Goal: Transaction & Acquisition: Purchase product/service

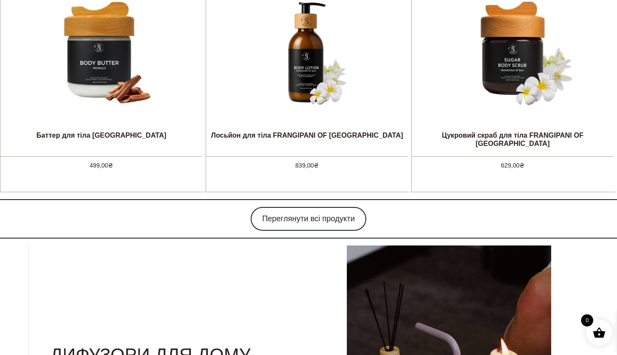
scroll to position [914, 0]
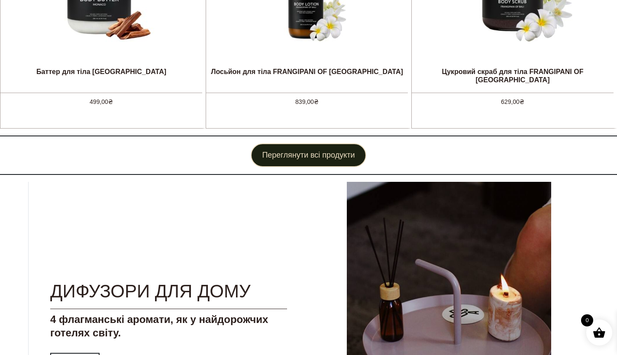
click at [306, 149] on link "Переглянути всі продукти" at bounding box center [308, 155] width 115 height 24
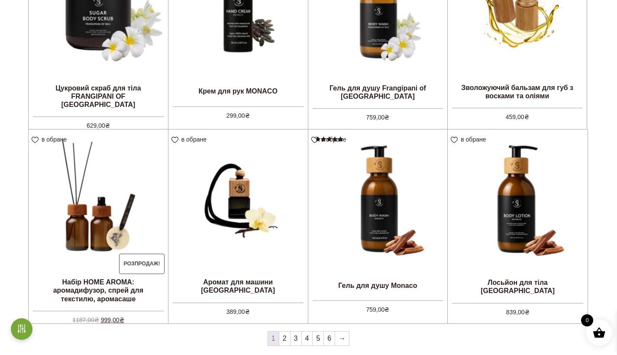
scroll to position [646, 0]
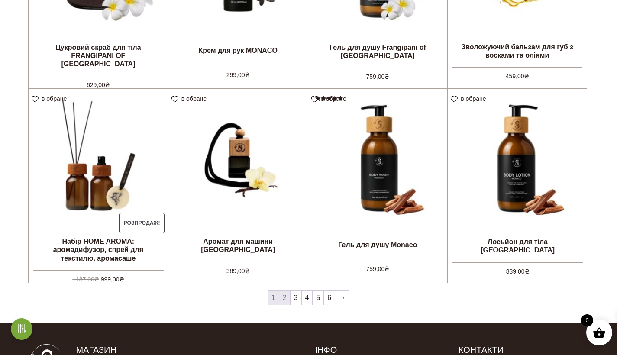
click at [286, 297] on link "2" at bounding box center [284, 298] width 11 height 14
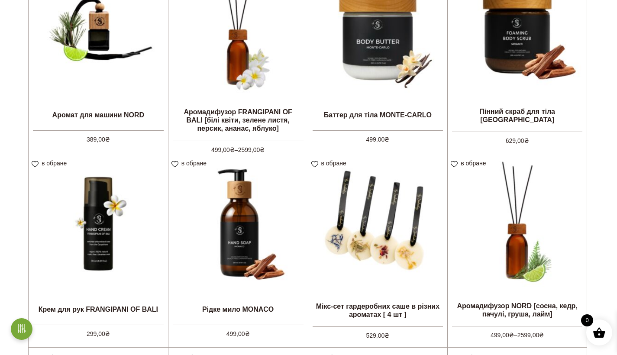
scroll to position [130, 0]
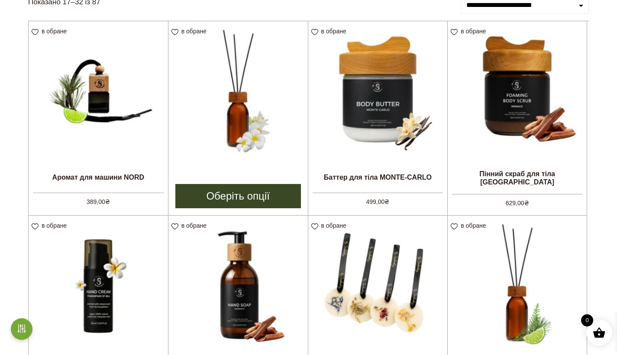
click at [239, 119] on img at bounding box center [237, 90] width 139 height 139
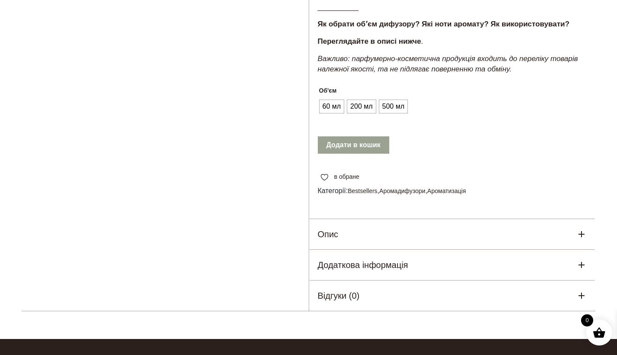
scroll to position [283, 0]
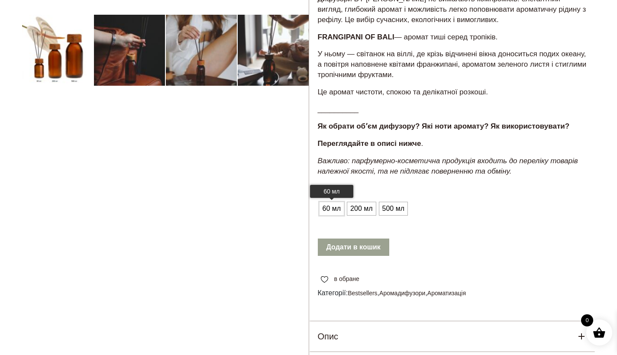
click at [331, 202] on span "60 мл" at bounding box center [331, 209] width 23 height 14
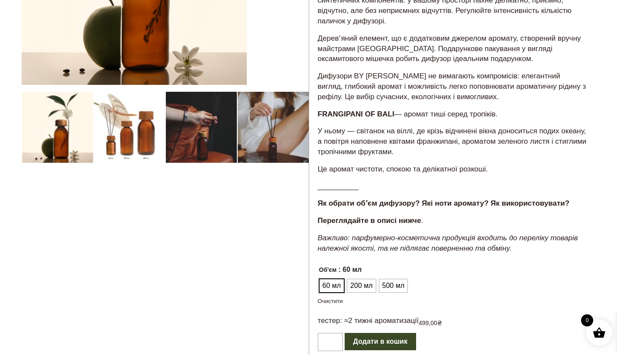
scroll to position [0, 0]
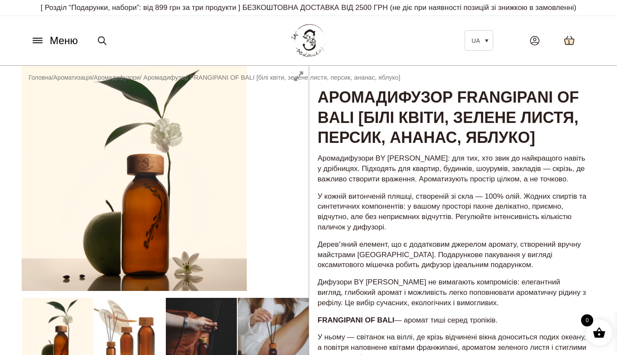
click at [573, 40] on icon at bounding box center [570, 40] width 10 height 8
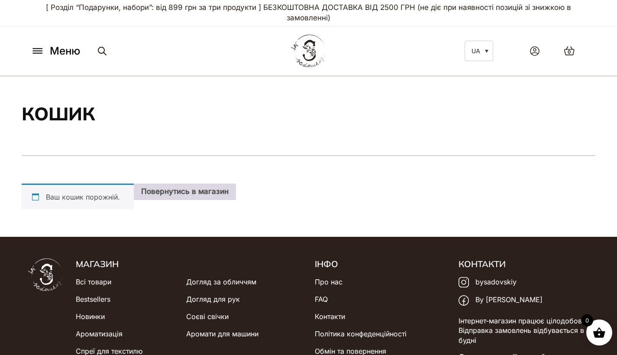
click at [171, 187] on link "Повернутись в магазин" at bounding box center [185, 192] width 102 height 16
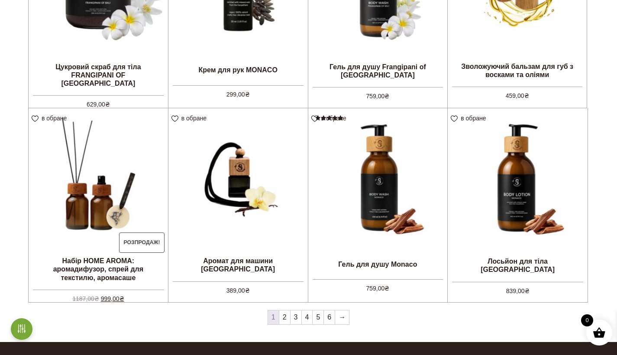
scroll to position [693, 0]
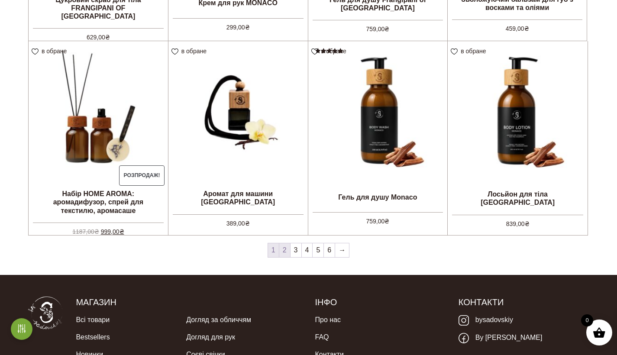
click at [283, 247] on link "2" at bounding box center [284, 250] width 11 height 14
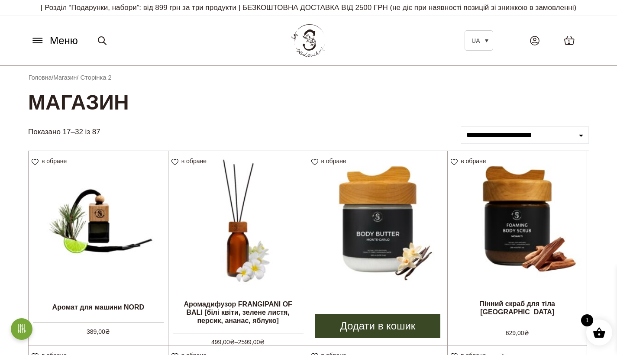
scroll to position [65, 0]
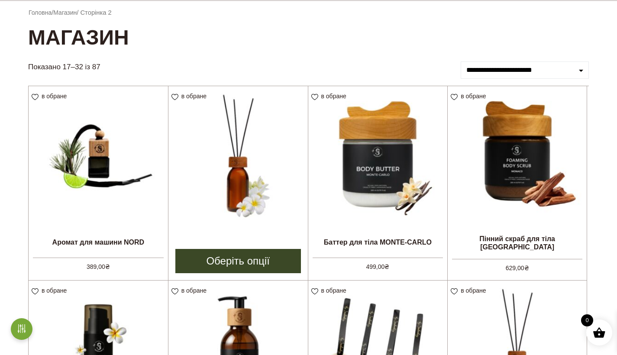
click at [235, 219] on img at bounding box center [237, 155] width 139 height 139
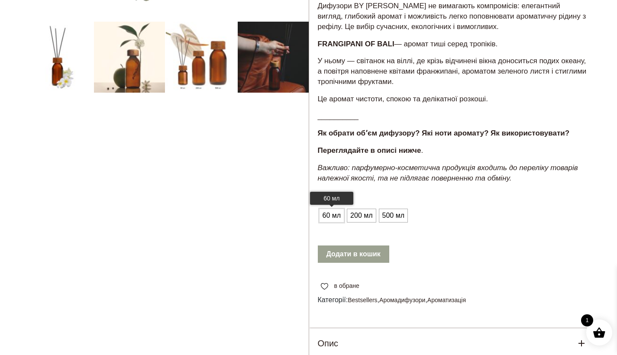
click at [334, 209] on span "60 мл" at bounding box center [331, 216] width 23 height 14
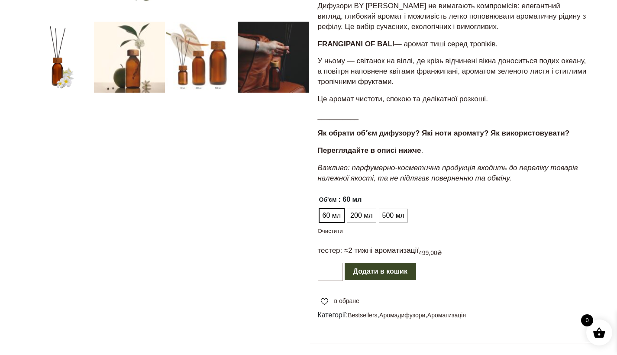
click at [371, 263] on button "Додати в кошик" at bounding box center [380, 271] width 71 height 17
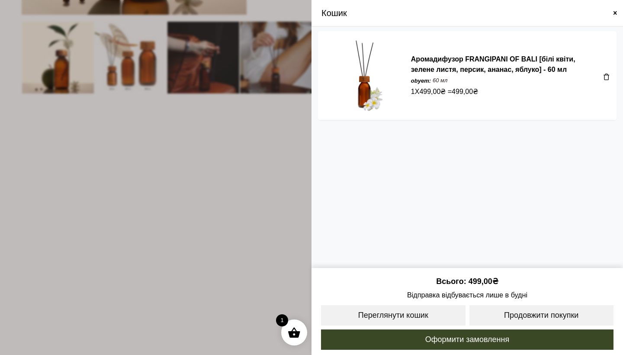
click at [614, 13] on span at bounding box center [615, 13] width 7 height 7
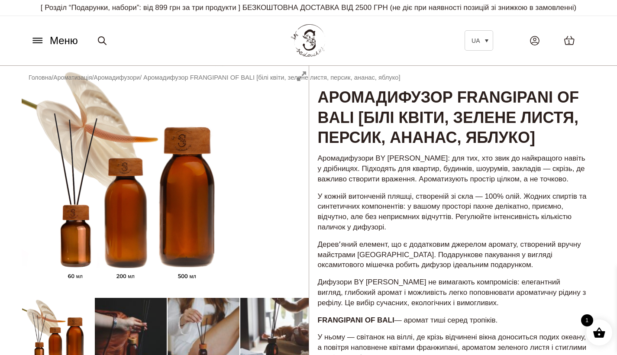
click at [568, 40] on span "1" at bounding box center [569, 42] width 3 height 7
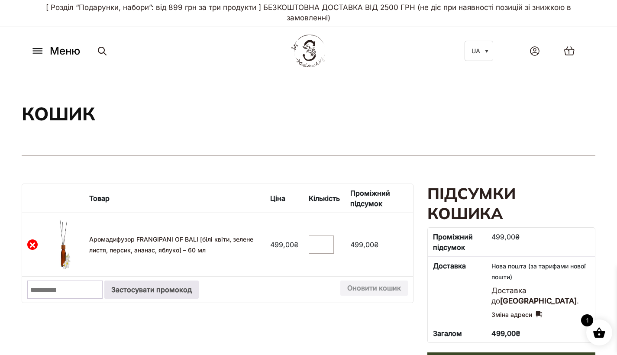
click at [32, 242] on кошика"] "×" at bounding box center [32, 244] width 10 height 10
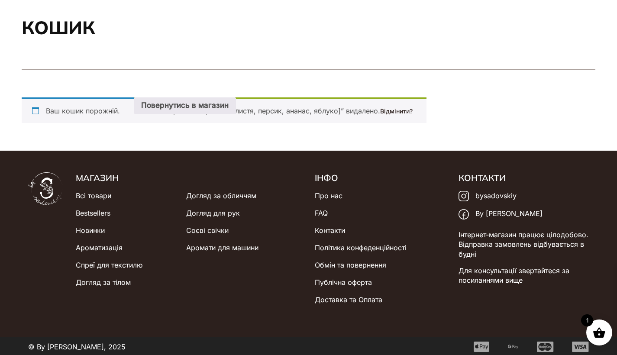
scroll to position [87, 0]
